Goal: Task Accomplishment & Management: Complete application form

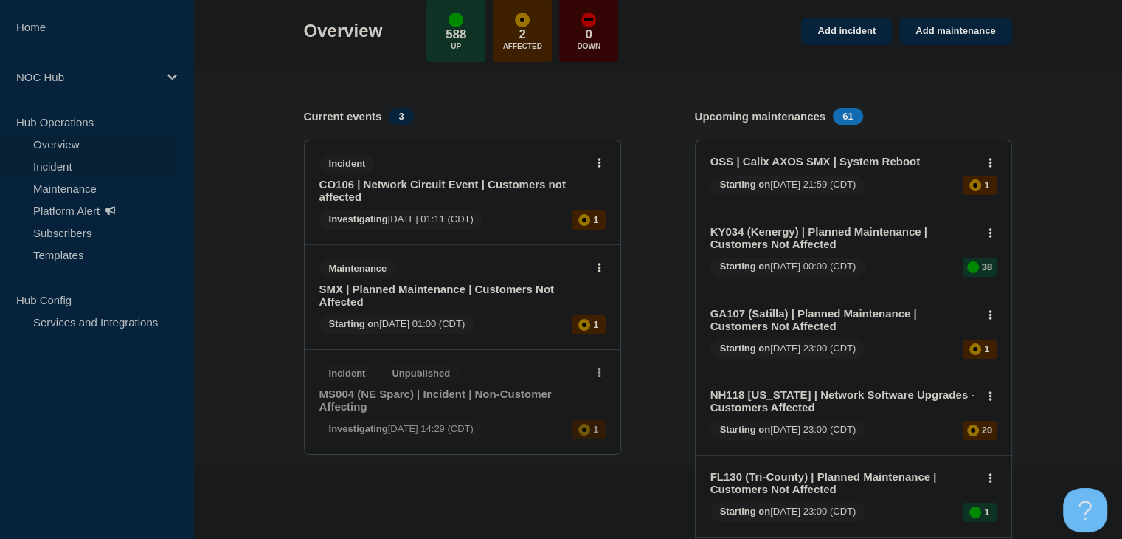
click at [50, 166] on link "Incident" at bounding box center [89, 166] width 179 height 22
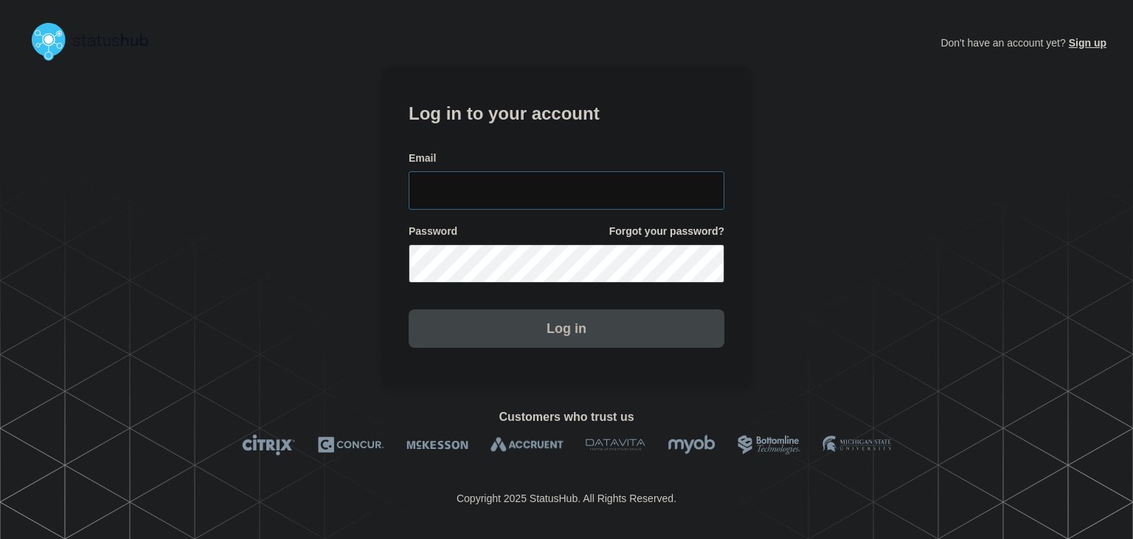
type input "amanda.mckeehan@conexon.us"
click at [449, 341] on button "Log in" at bounding box center [567, 328] width 316 height 38
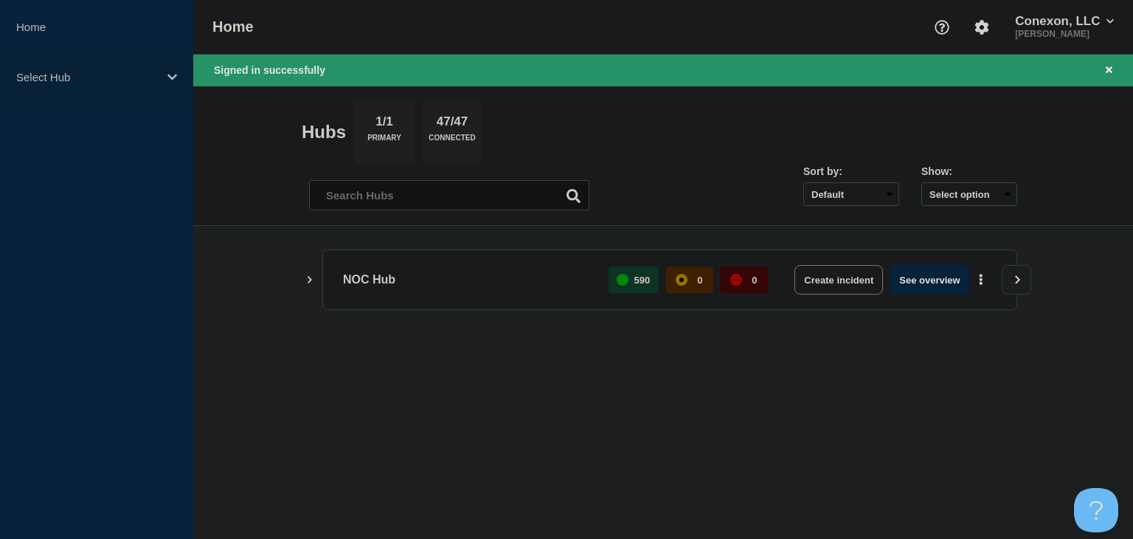
click at [62, 80] on p "Select Hub" at bounding box center [87, 77] width 142 height 13
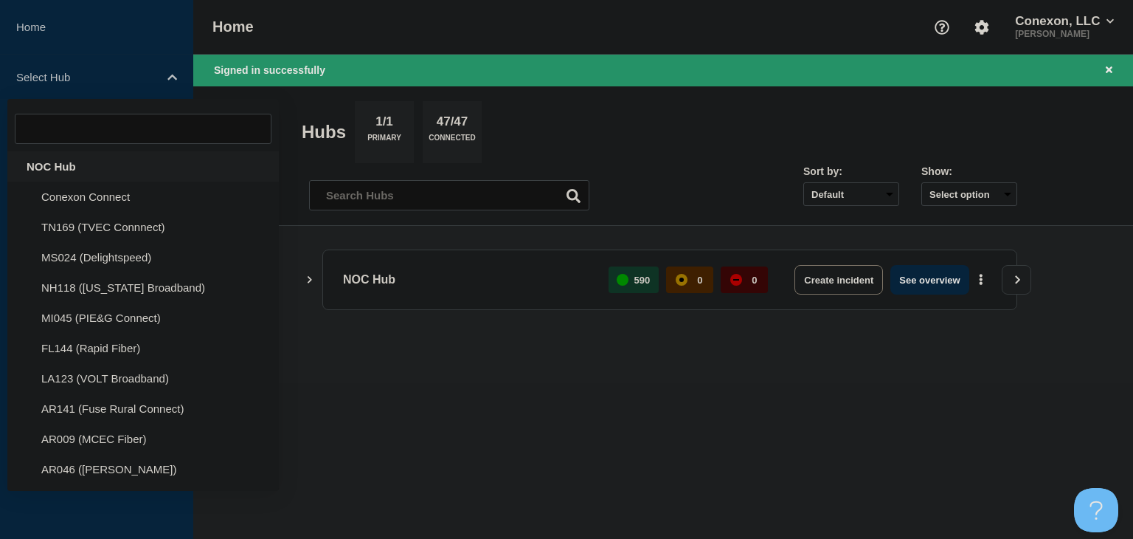
click at [55, 176] on div "NOC Hub" at bounding box center [143, 166] width 272 height 30
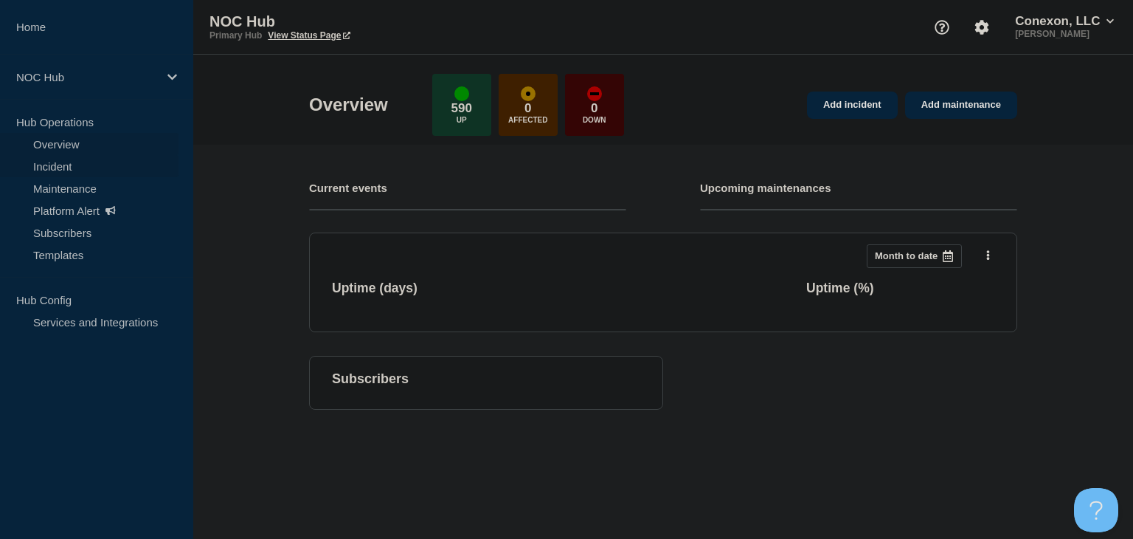
click at [55, 166] on link "Incident" at bounding box center [89, 166] width 179 height 22
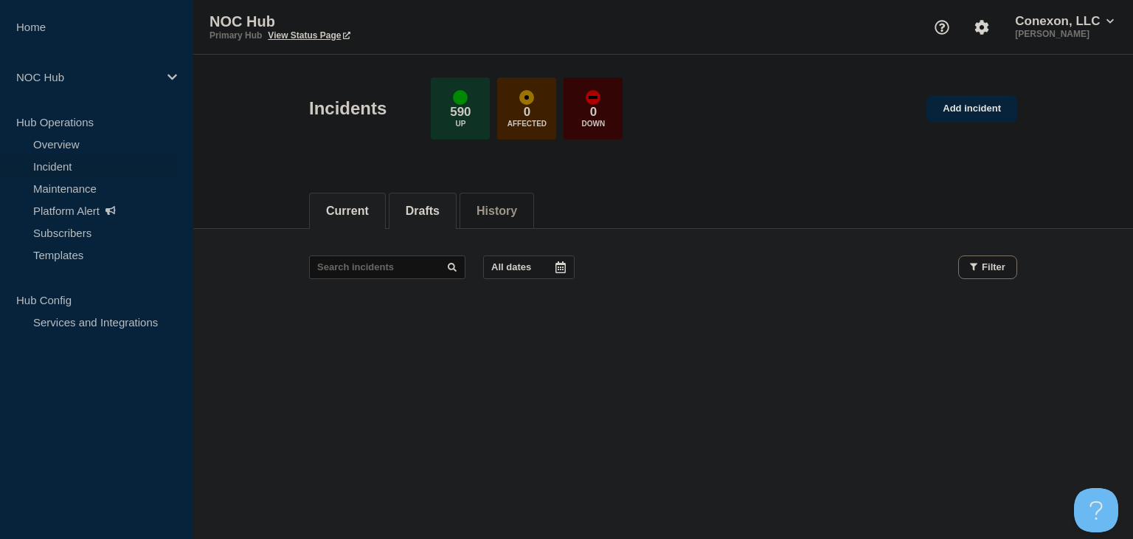
click at [440, 210] on button "Drafts" at bounding box center [423, 210] width 34 height 13
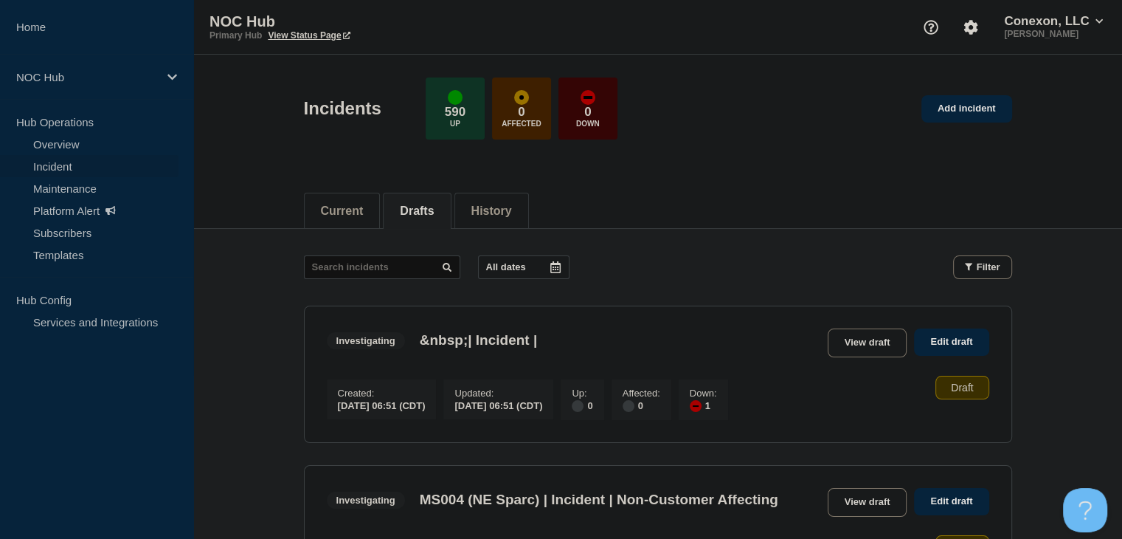
scroll to position [148, 0]
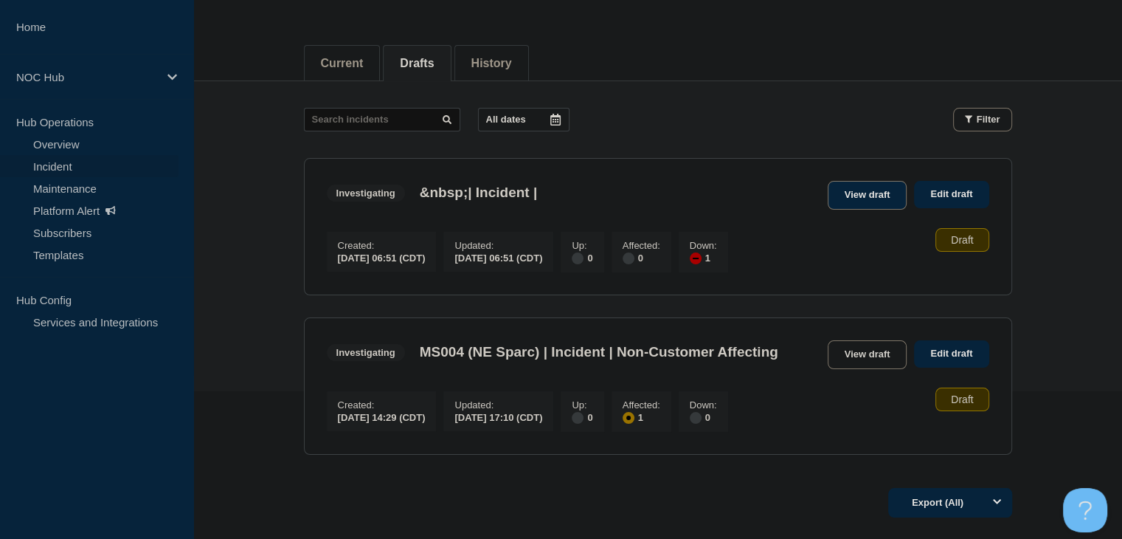
click at [882, 190] on link "View draft" at bounding box center [868, 195] width 80 height 29
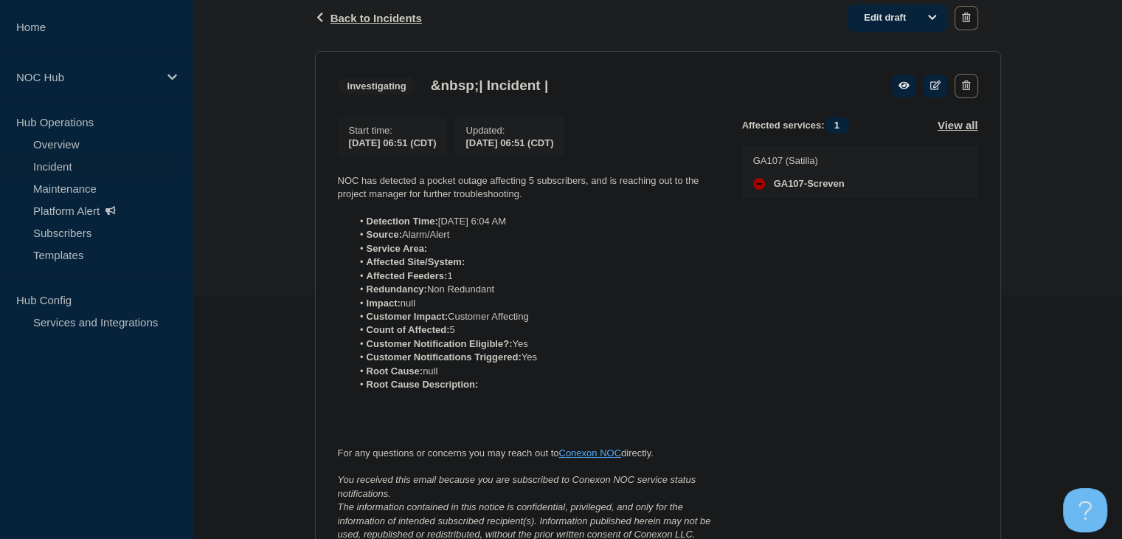
scroll to position [221, 0]
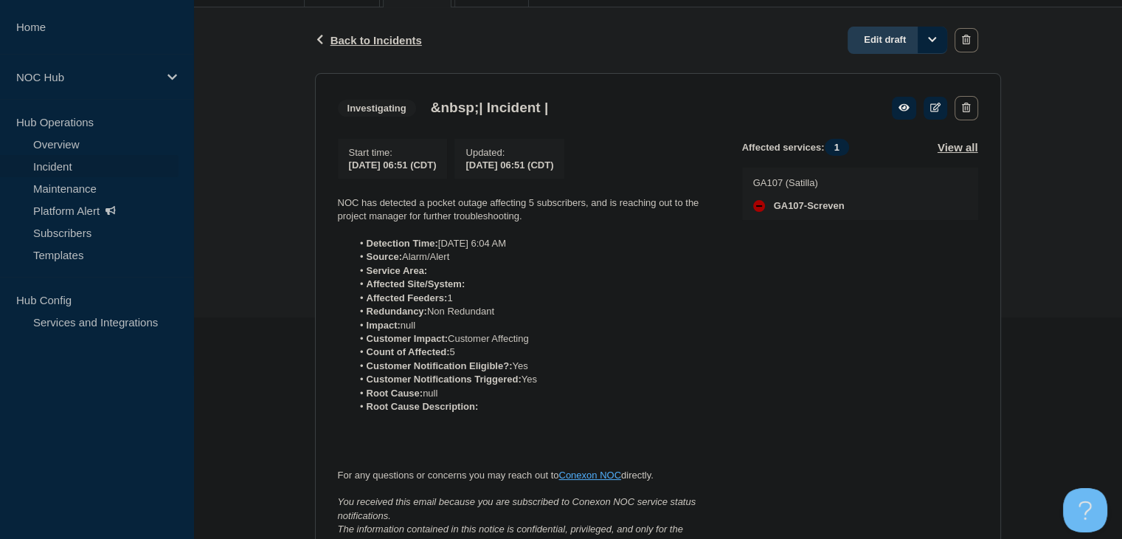
click at [888, 45] on link "Edit draft" at bounding box center [898, 40] width 100 height 27
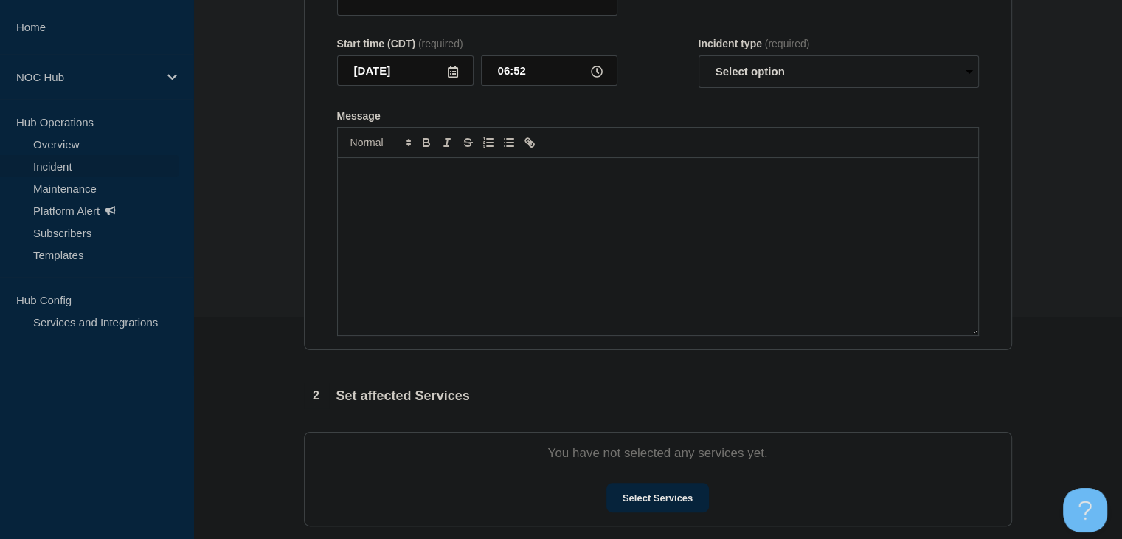
type input "&nbsp;| Incident |"
type input "06:51"
select select "investigating"
radio input "false"
radio input "true"
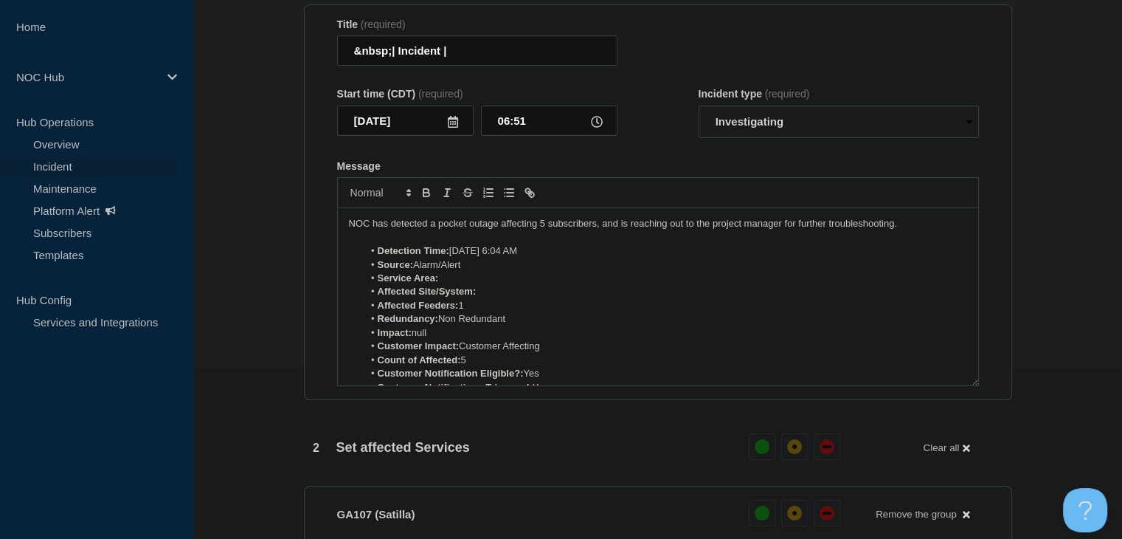
scroll to position [148, 0]
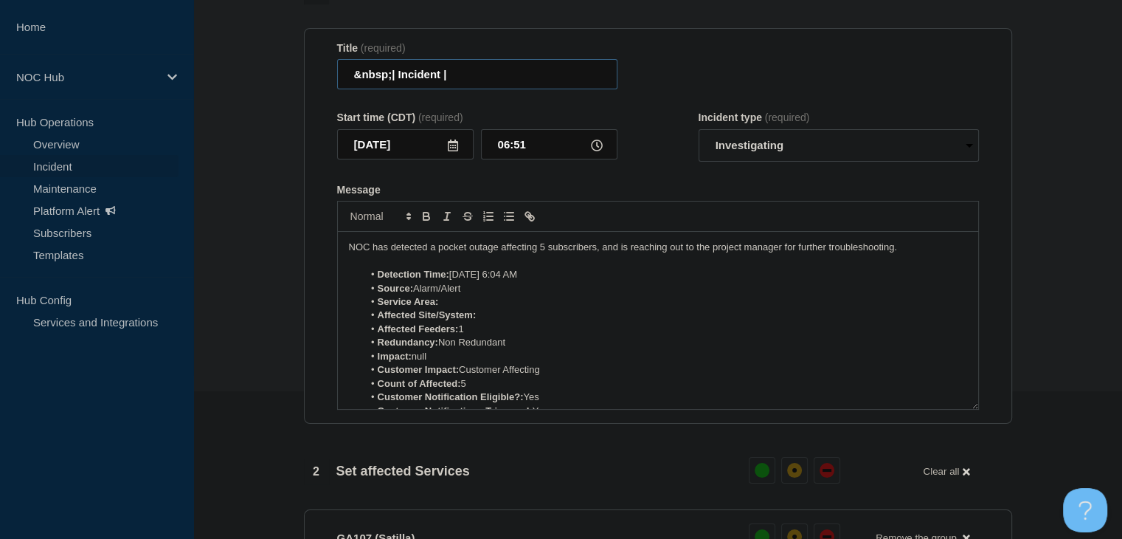
click at [445, 72] on input "&nbsp;| Incident |" at bounding box center [477, 74] width 280 height 30
paste input "GA107 (Satilla) | Incident | Customer Affecting"
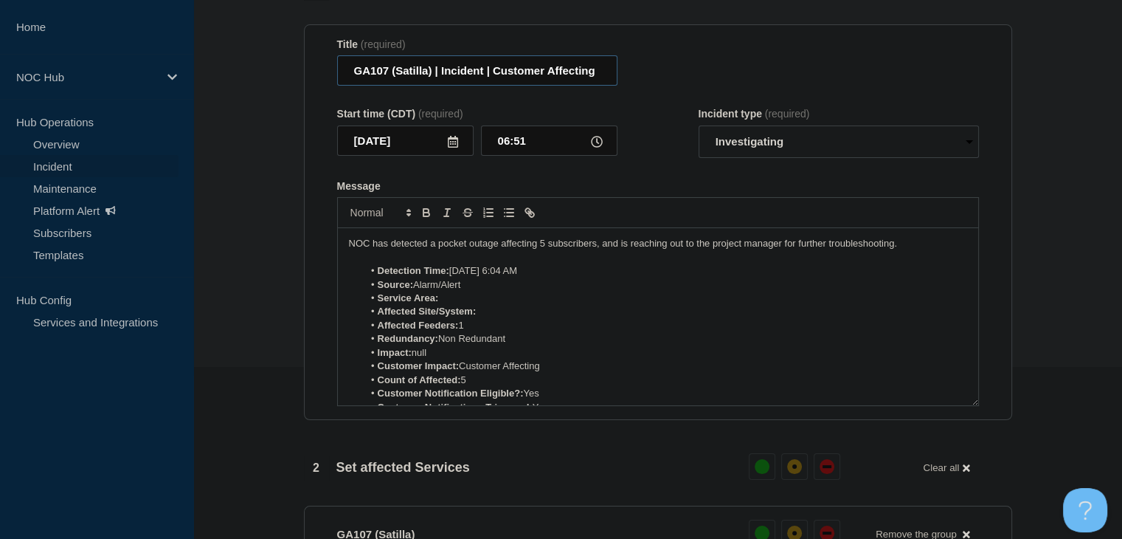
type input "GA107 (Satilla) | Incident | Customer Affecting"
click at [617, 317] on li "Affected Site/System:" at bounding box center [665, 311] width 604 height 13
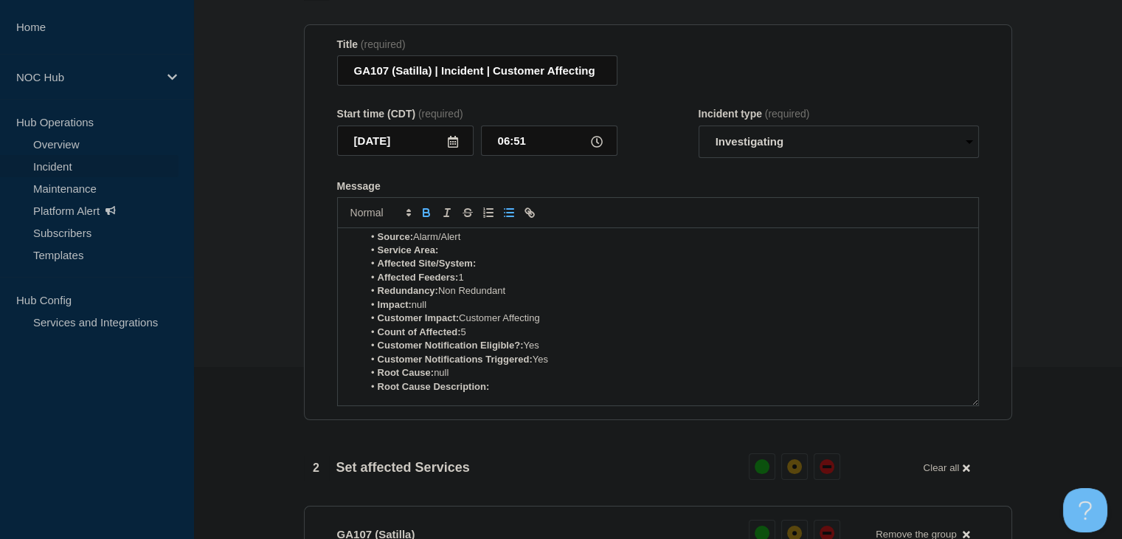
scroll to position [74, 0]
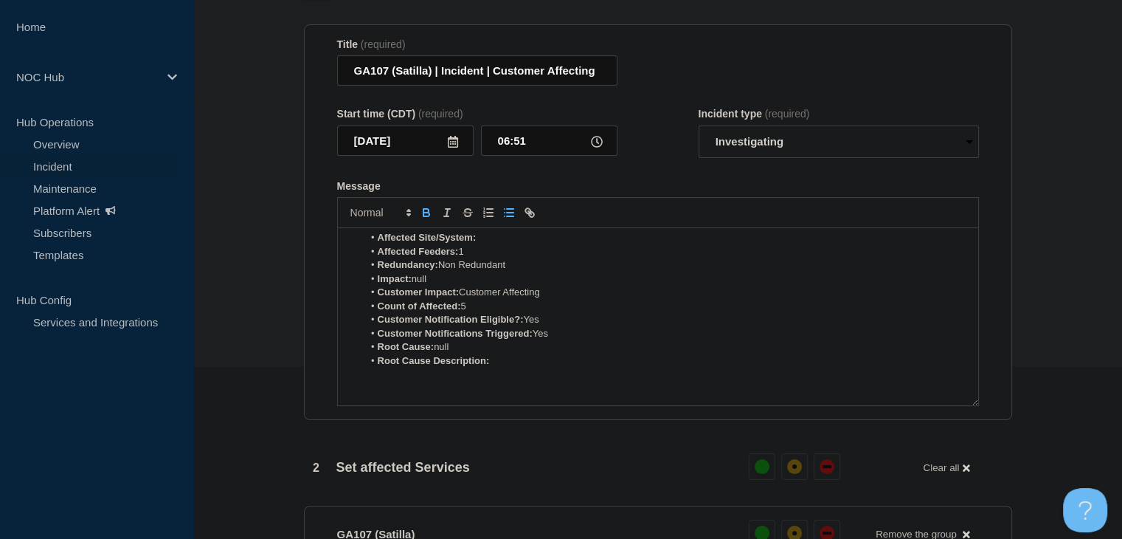
click at [444, 286] on li "Impact: null" at bounding box center [665, 278] width 604 height 13
drag, startPoint x: 441, startPoint y: 287, endPoint x: 415, endPoint y: 254, distance: 42.1
click at [415, 286] on li "Impact: Minor" at bounding box center [665, 278] width 604 height 13
click at [426, 213] on icon "Toggle bold text" at bounding box center [426, 211] width 5 height 4
drag, startPoint x: 455, startPoint y: 355, endPoint x: 438, endPoint y: 355, distance: 16.2
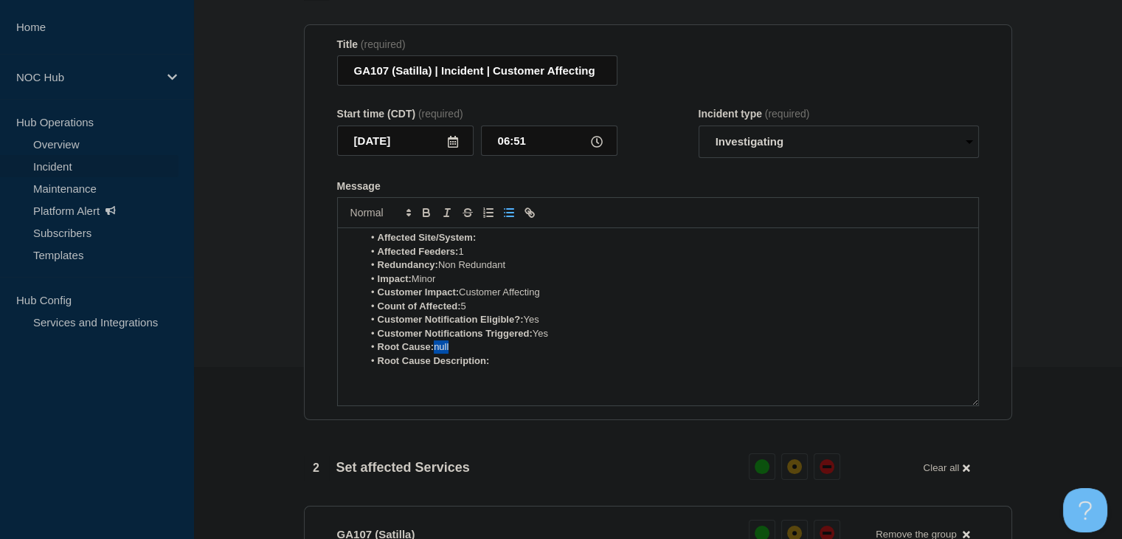
click at [438, 353] on li "Root Cause: null" at bounding box center [665, 346] width 604 height 13
click at [513, 365] on li "Root Cause Description:" at bounding box center [665, 360] width 604 height 13
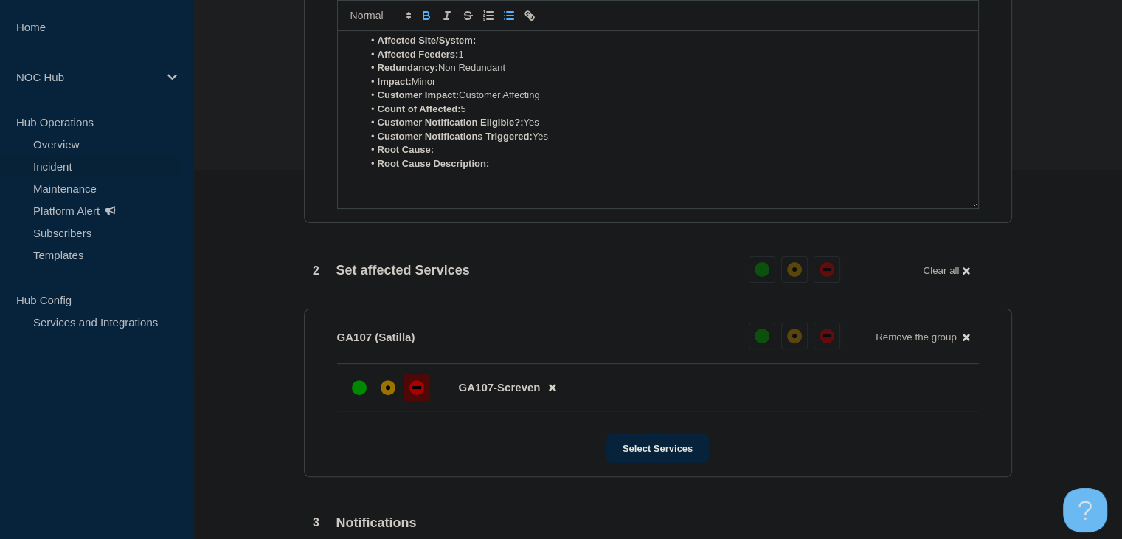
scroll to position [564, 0]
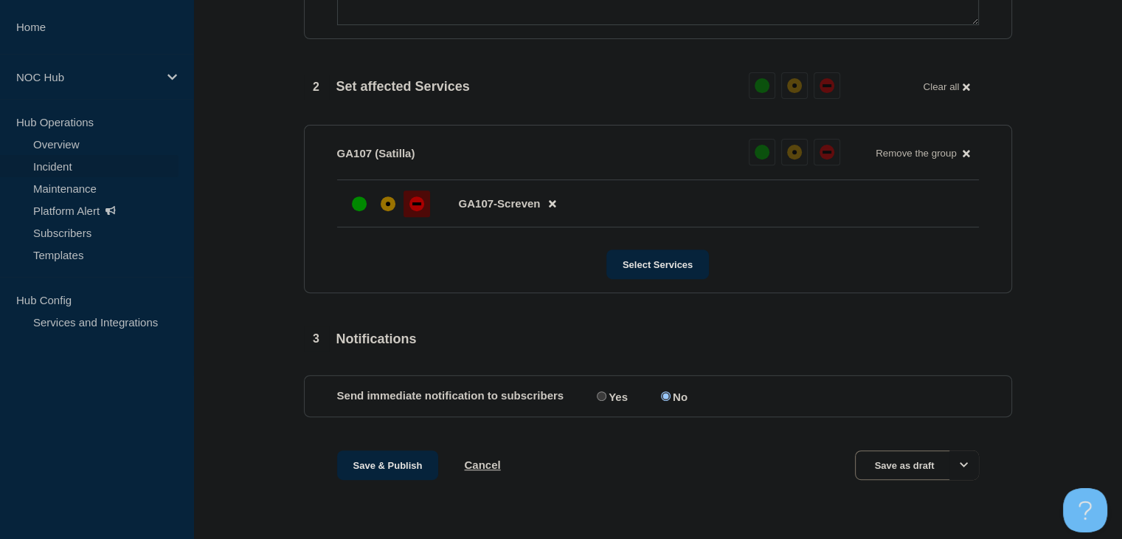
click at [601, 393] on input "Yes" at bounding box center [602, 396] width 10 height 10
radio input "true"
radio input "false"
click at [408, 463] on button "Save & Publish" at bounding box center [388, 465] width 102 height 30
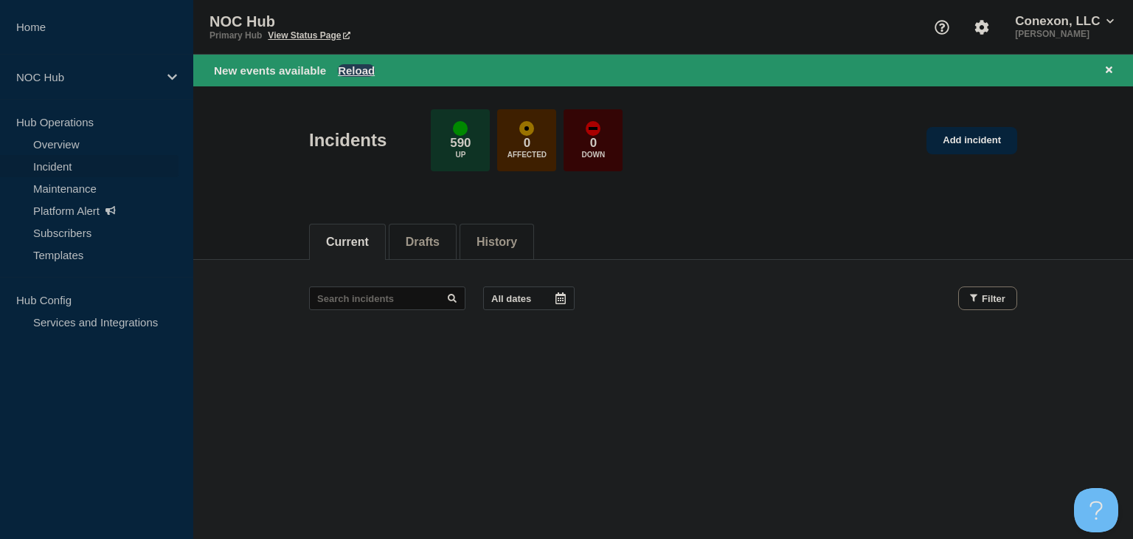
click at [348, 69] on button "Reload" at bounding box center [356, 70] width 37 height 13
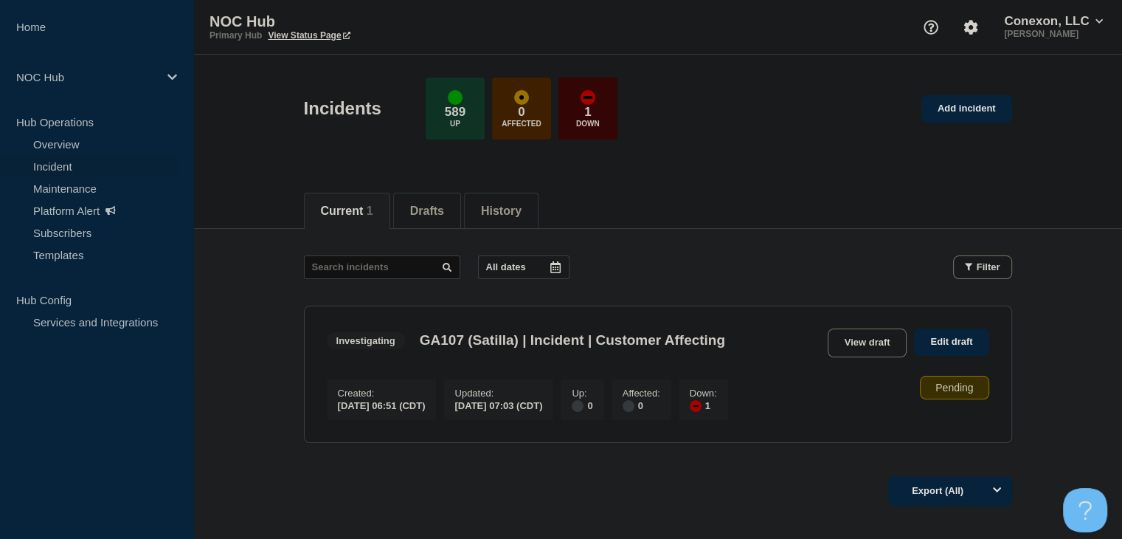
click at [359, 495] on div "Export (All)" at bounding box center [658, 486] width 708 height 42
click at [880, 340] on link "View draft" at bounding box center [868, 342] width 80 height 29
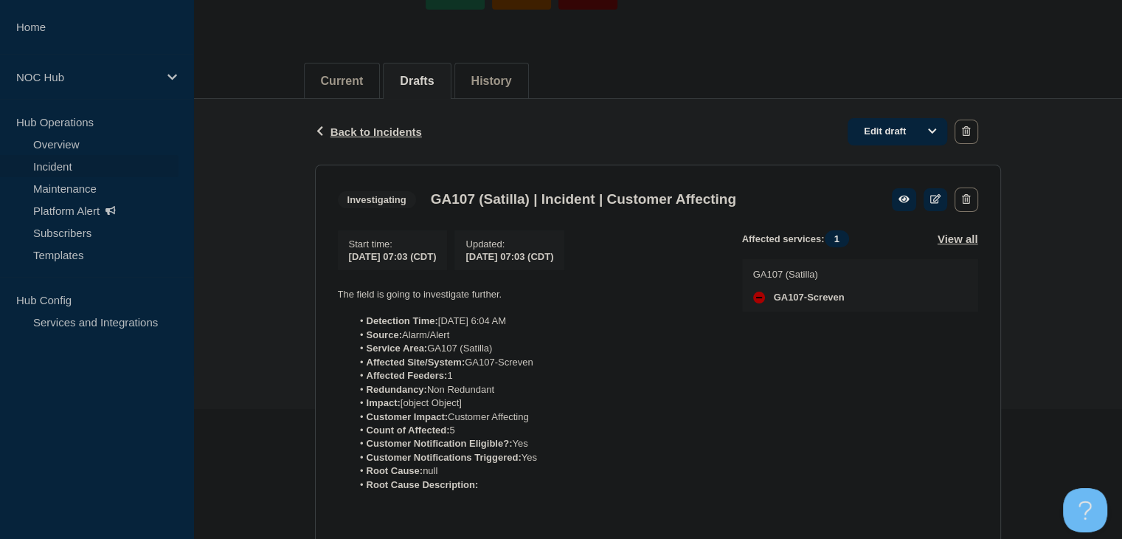
scroll to position [221, 0]
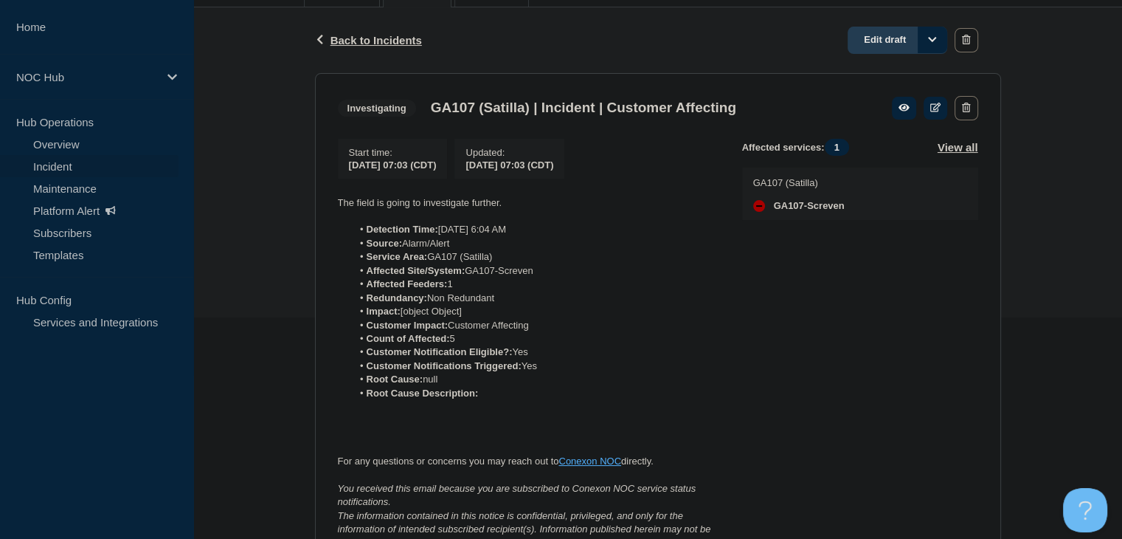
click at [894, 50] on link "Edit draft" at bounding box center [898, 40] width 100 height 27
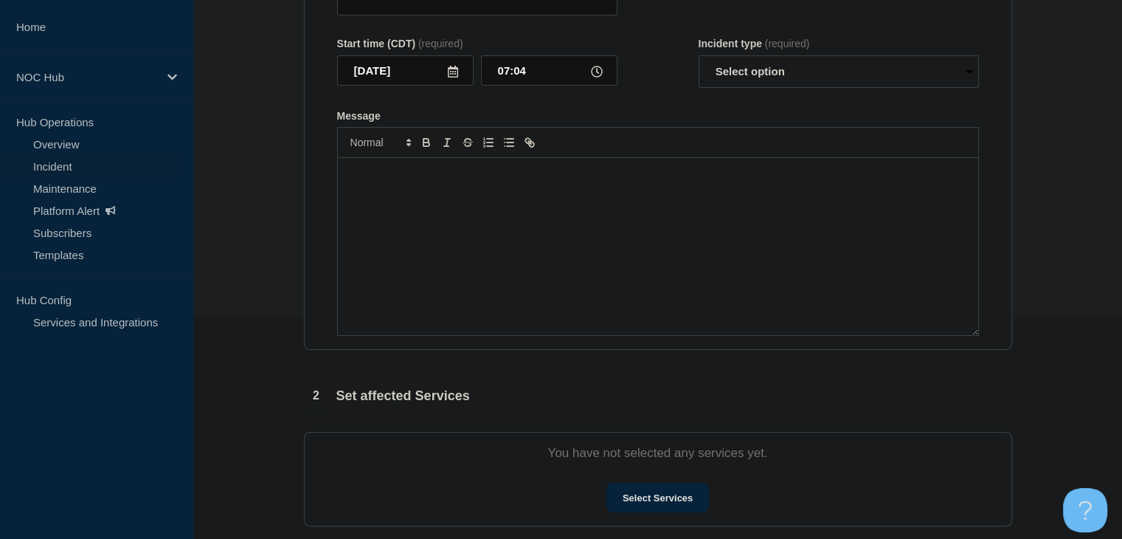
type input "GA107 (Satilla) | Incident | Customer Affecting"
type input "07:03"
select select "investigating"
radio input "false"
radio input "true"
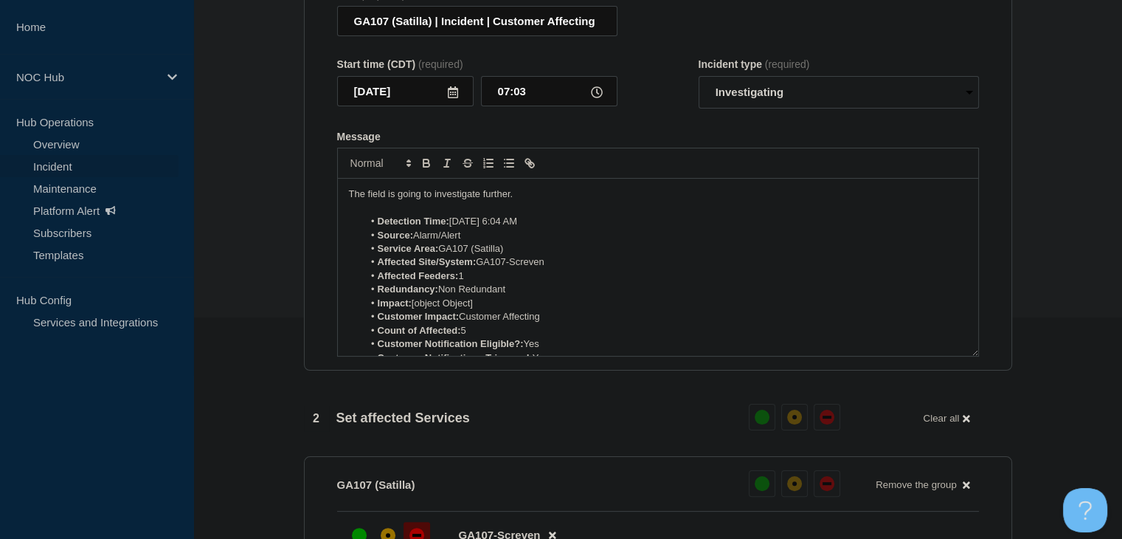
click at [505, 309] on li "Impact: [object Object]" at bounding box center [665, 303] width 604 height 13
drag, startPoint x: 486, startPoint y: 311, endPoint x: 411, endPoint y: 313, distance: 75.3
click at [411, 310] on li "Impact: Minor" at bounding box center [665, 303] width 604 height 13
click at [425, 179] on div at bounding box center [658, 163] width 642 height 31
click at [431, 308] on strong "Impact: Minor" at bounding box center [409, 302] width 63 height 11
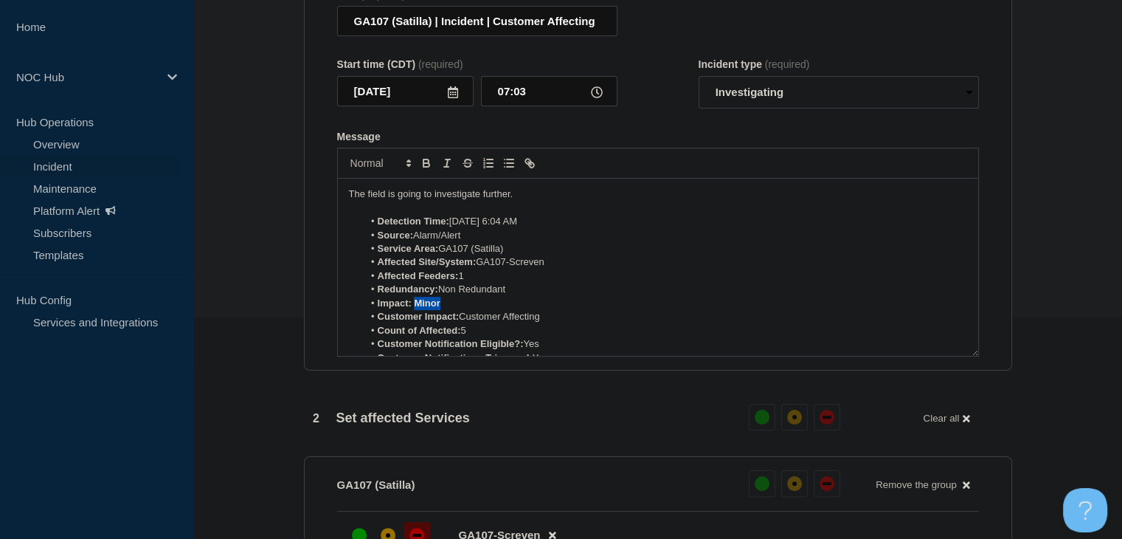
click at [431, 308] on strong "Impact: Minor" at bounding box center [409, 302] width 63 height 11
click at [425, 167] on icon "Toggle bold text" at bounding box center [427, 165] width 6 height 4
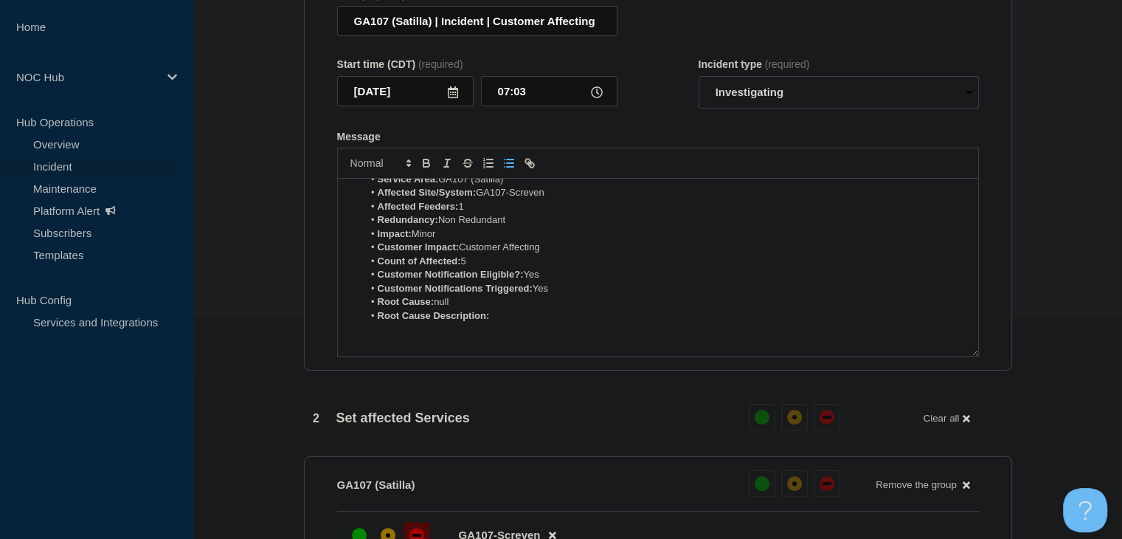
scroll to position [148, 0]
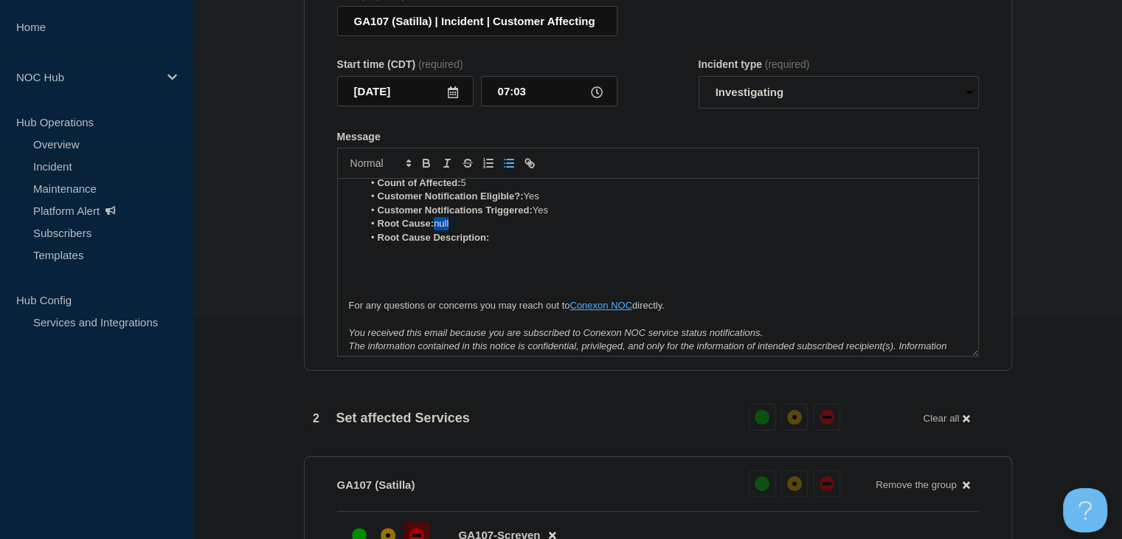
drag, startPoint x: 461, startPoint y: 237, endPoint x: 438, endPoint y: 236, distance: 23.6
click at [438, 230] on li "Root Cause: null" at bounding box center [665, 223] width 604 height 13
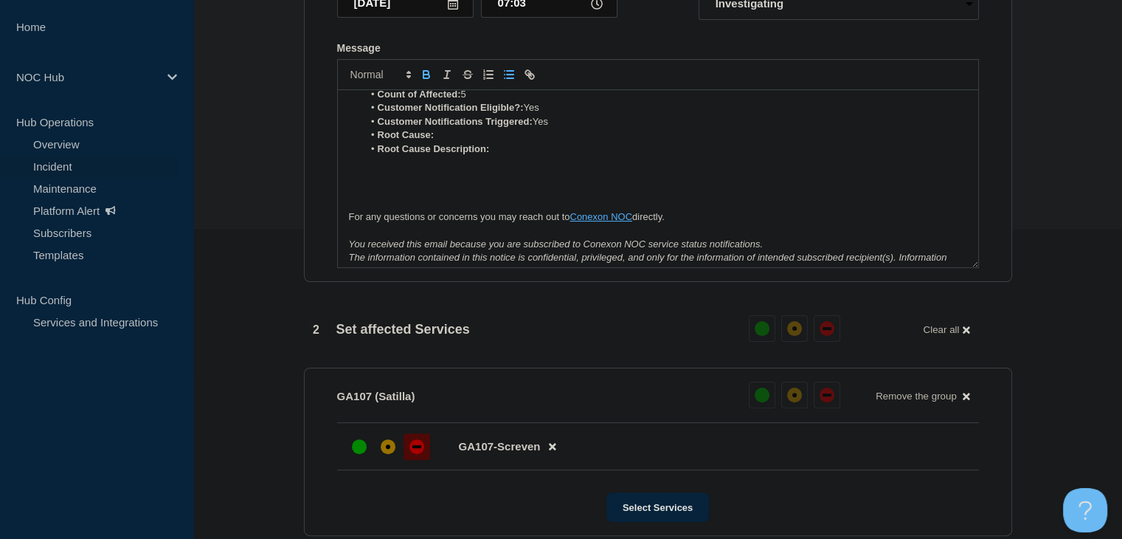
scroll to position [517, 0]
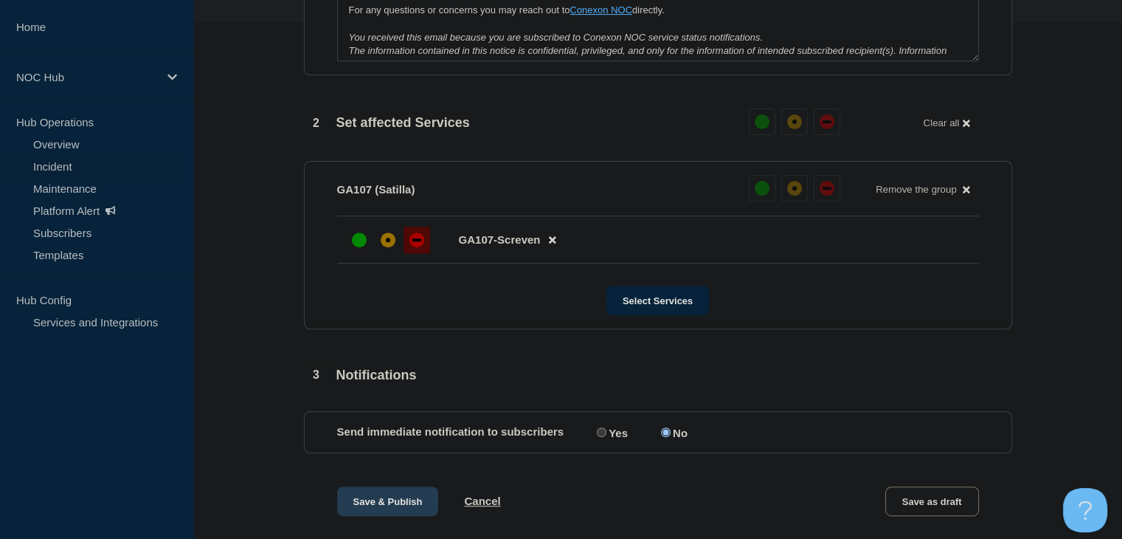
click at [421, 505] on button "Save & Publish" at bounding box center [388, 501] width 102 height 30
